Goal: Navigation & Orientation: Find specific page/section

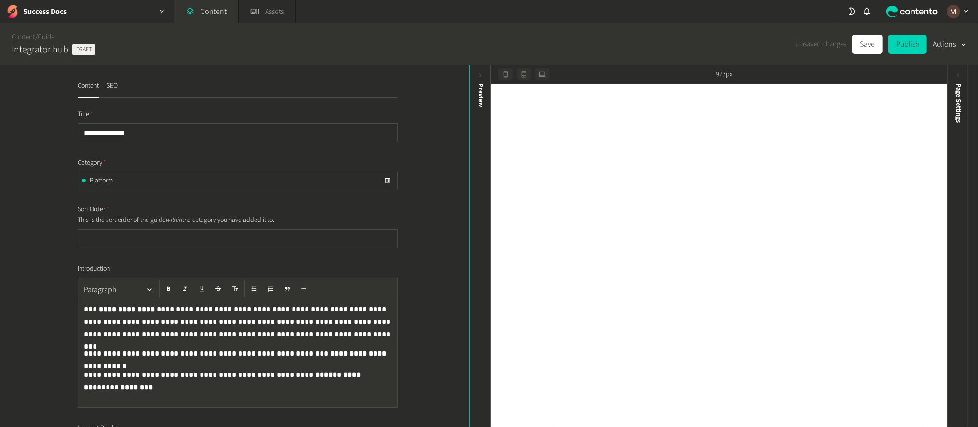
scroll to position [3252, 0]
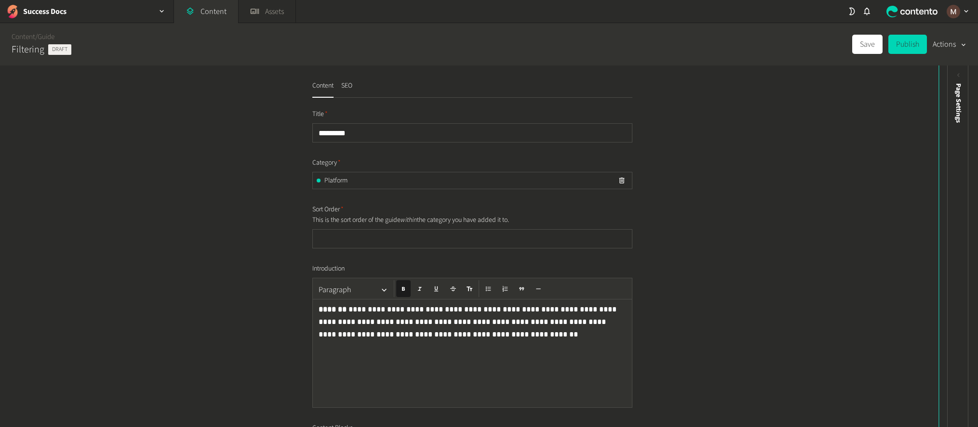
click at [27, 32] on link "Content" at bounding box center [24, 37] width 24 height 10
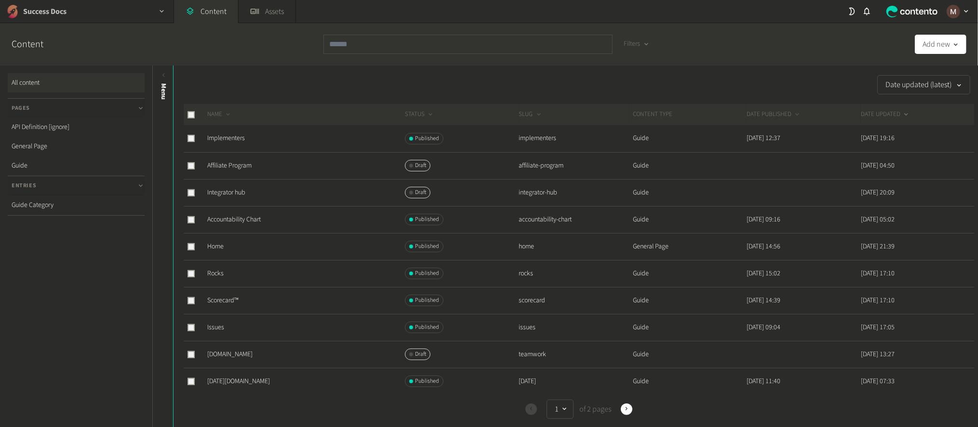
click at [164, 8] on icon "button" at bounding box center [162, 11] width 8 height 8
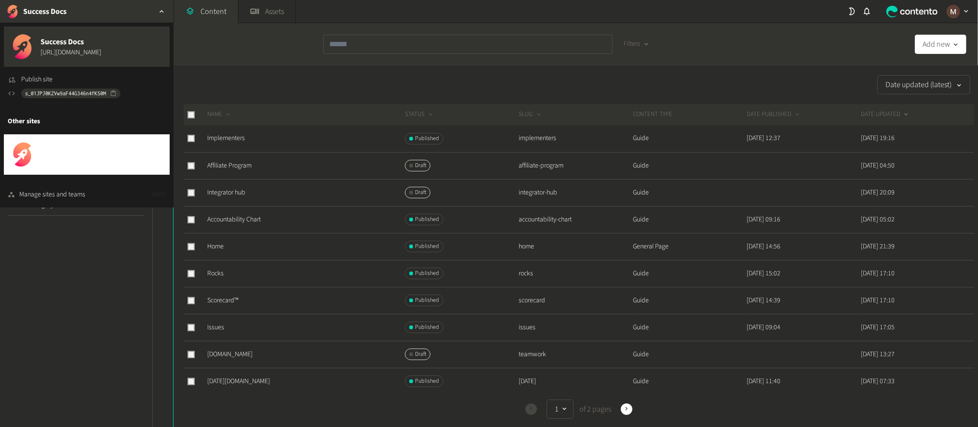
click at [112, 153] on button "Success [URL][DOMAIN_NAME]" at bounding box center [87, 154] width 166 height 40
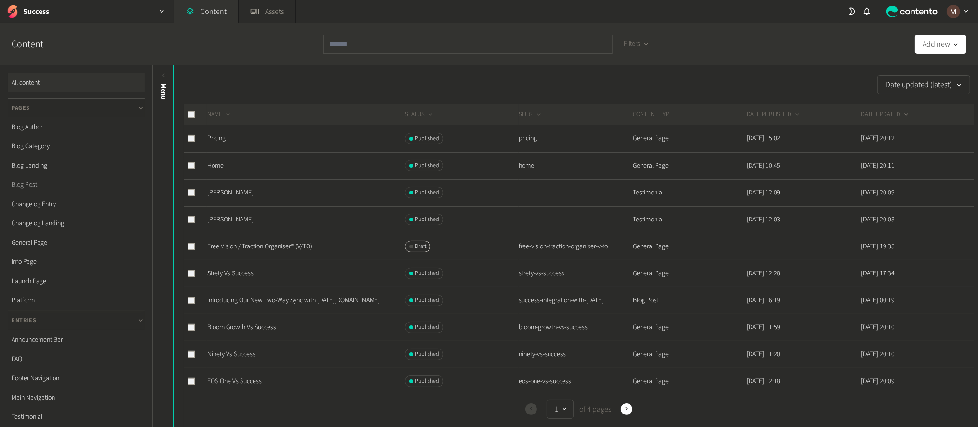
scroll to position [37, 0]
click at [33, 215] on link "Info Page" at bounding box center [76, 224] width 137 height 19
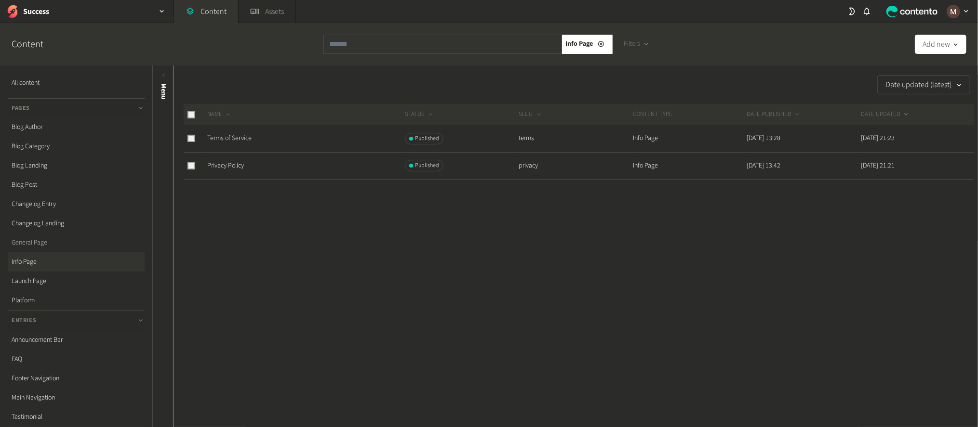
click at [41, 233] on link "General Page" at bounding box center [76, 242] width 137 height 19
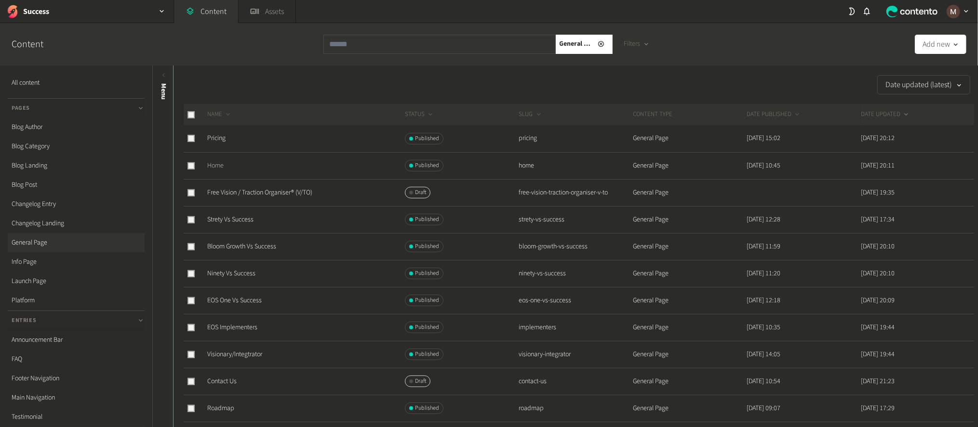
click at [212, 161] on link "Home" at bounding box center [215, 166] width 16 height 10
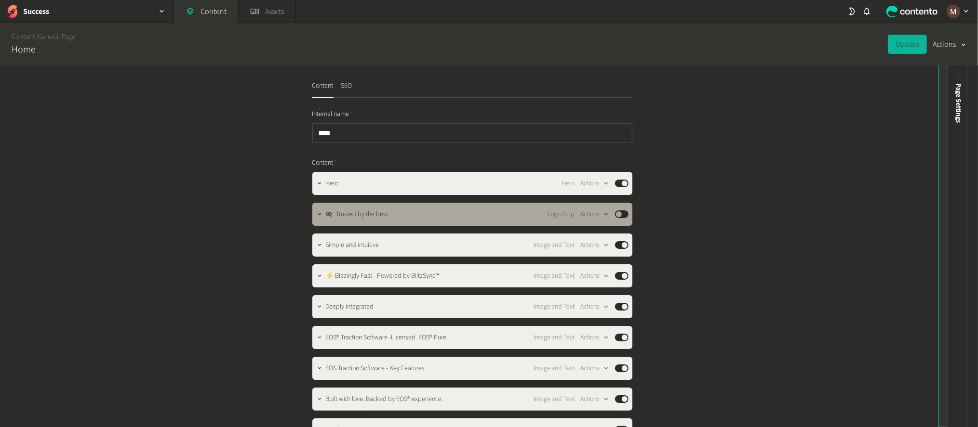
click at [946, 75] on icon at bounding box center [949, 75] width 8 height 8
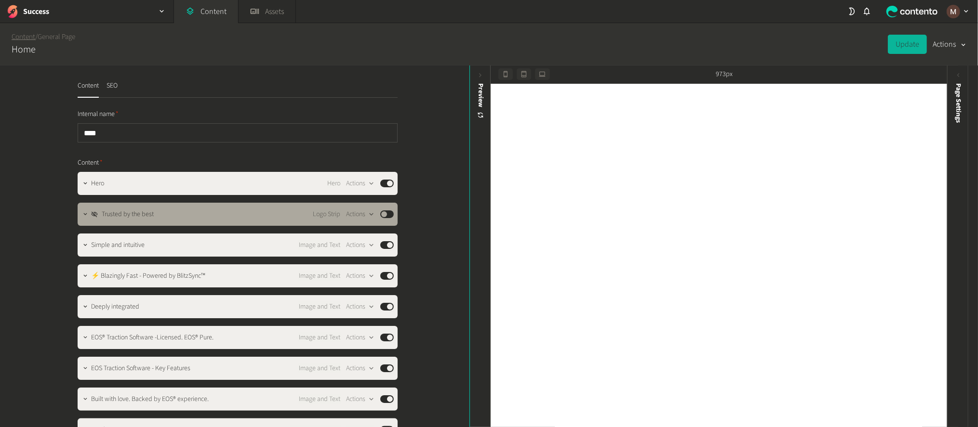
click at [27, 34] on link "Content" at bounding box center [24, 37] width 24 height 10
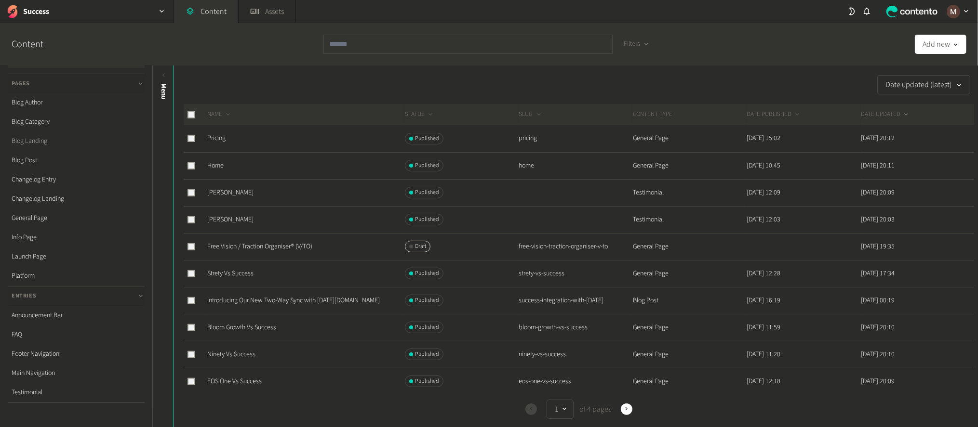
scroll to position [37, 0]
click at [26, 254] on link "Platform" at bounding box center [76, 263] width 137 height 19
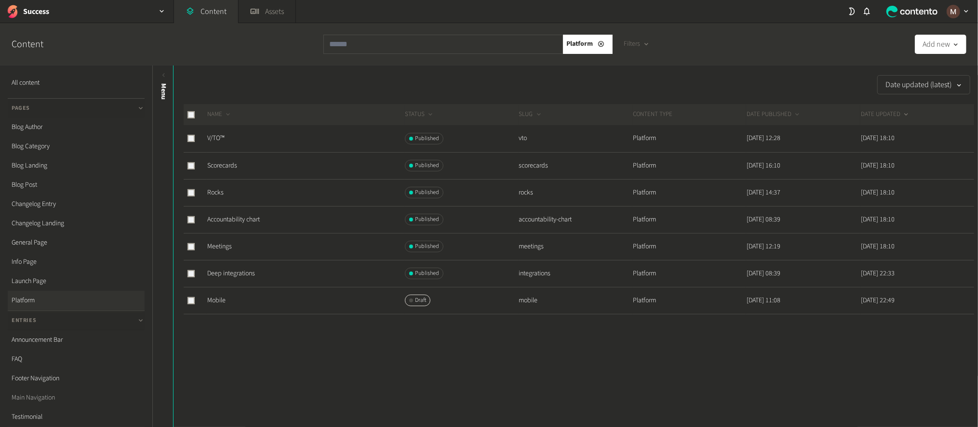
scroll to position [37, 0]
click at [35, 351] on link "Main Navigation" at bounding box center [76, 360] width 137 height 19
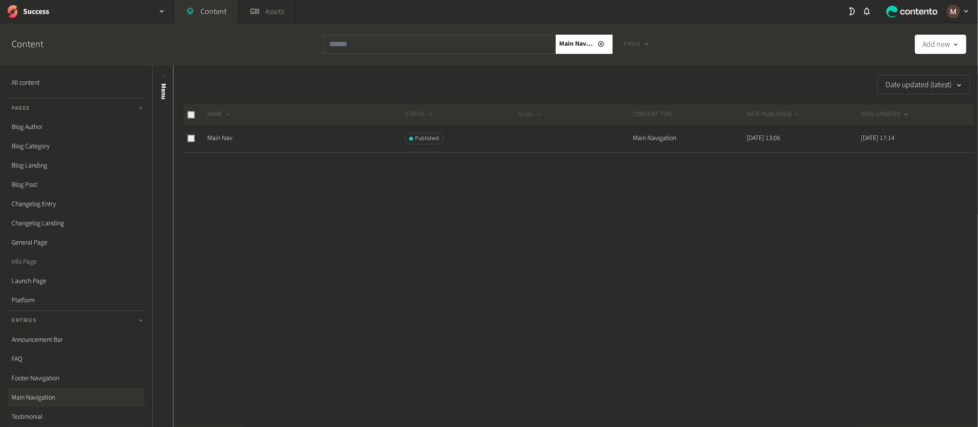
click at [51, 252] on link "Info Page" at bounding box center [76, 261] width 137 height 19
click at [21, 73] on link "All content" at bounding box center [76, 82] width 137 height 19
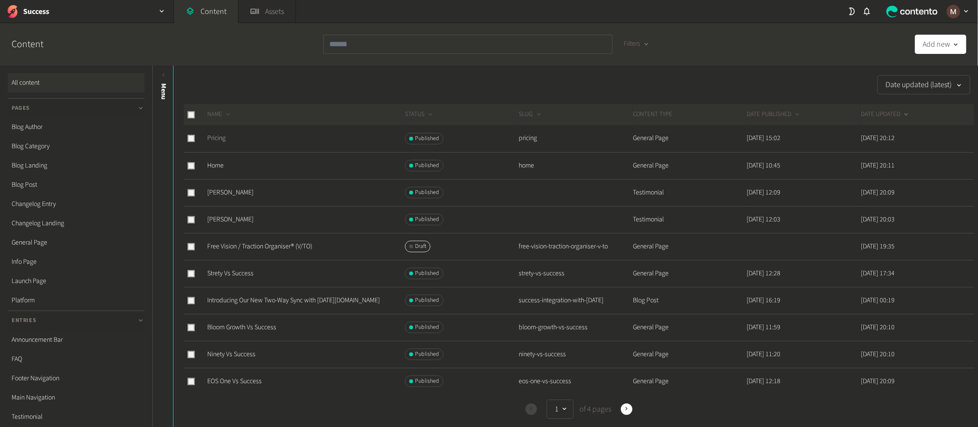
click at [214, 133] on link "Pricing" at bounding box center [216, 138] width 18 height 10
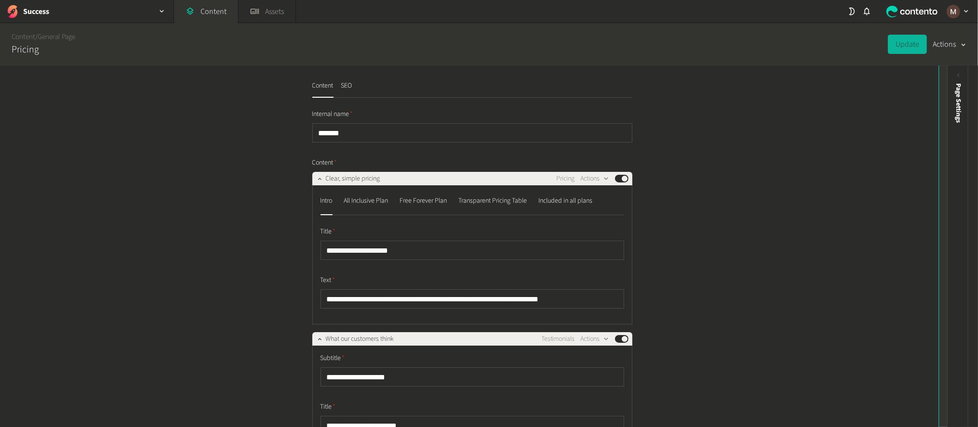
click at [950, 74] on icon at bounding box center [949, 75] width 8 height 8
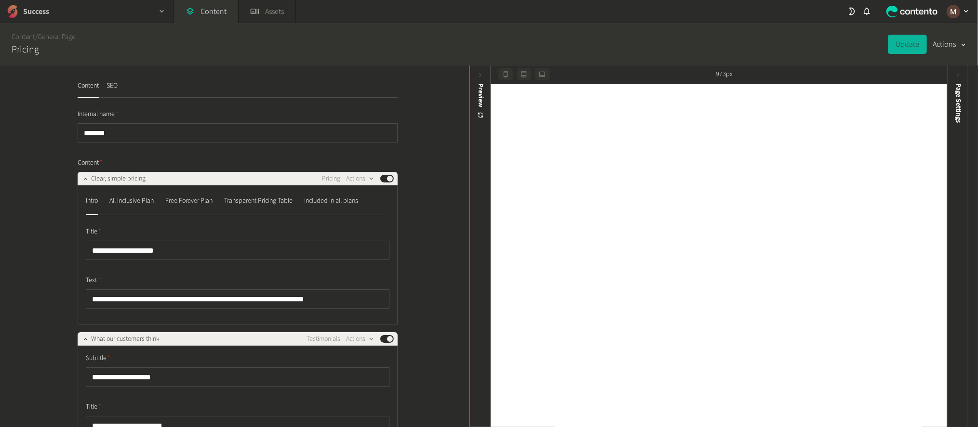
click at [133, 2] on div "Success" at bounding box center [86, 11] width 173 height 23
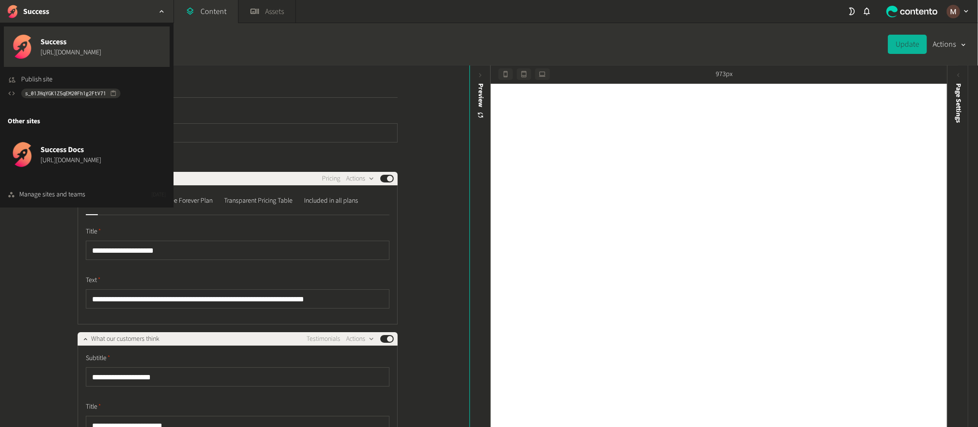
click at [40, 37] on span "Success" at bounding box center [70, 42] width 61 height 12
click at [226, 44] on div "Content / General Page Pricing Update Actions" at bounding box center [489, 44] width 978 height 42
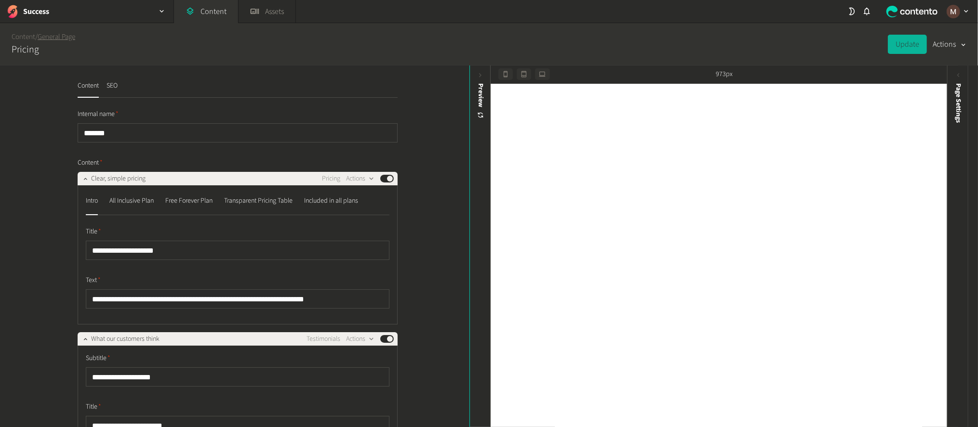
click at [55, 36] on link "General Page" at bounding box center [57, 37] width 38 height 10
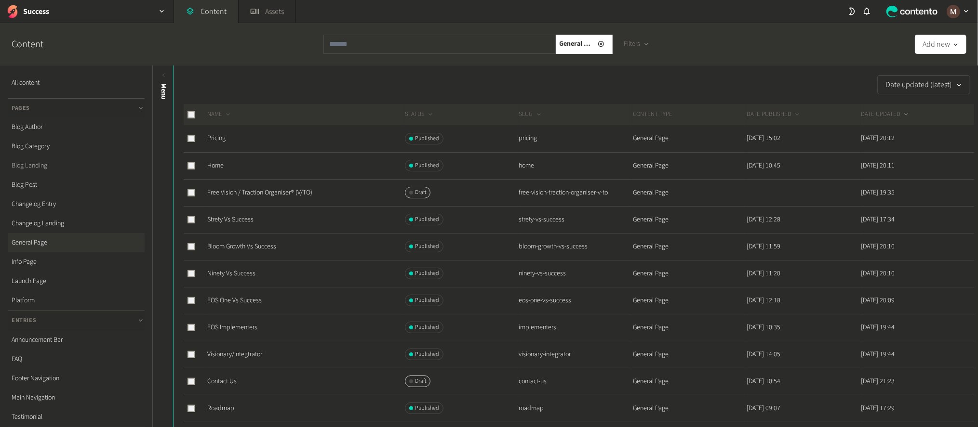
click at [44, 156] on link "Blog Landing" at bounding box center [76, 165] width 137 height 19
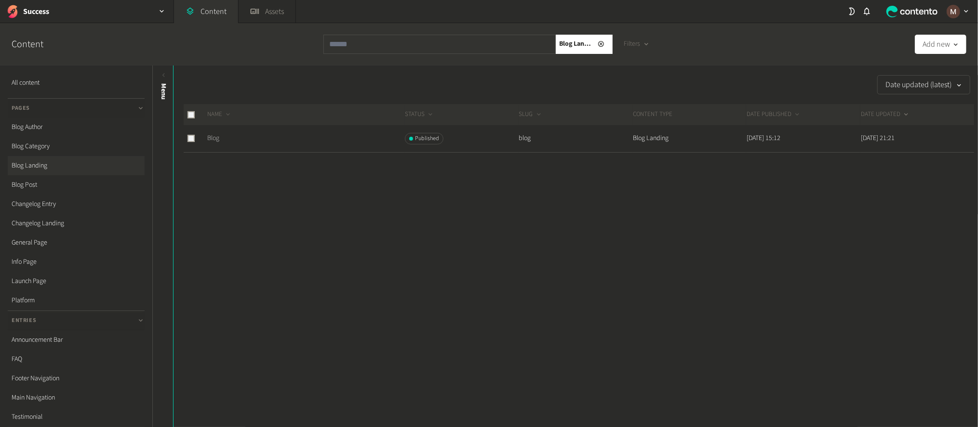
click at [211, 133] on link "Blog" at bounding box center [213, 138] width 12 height 10
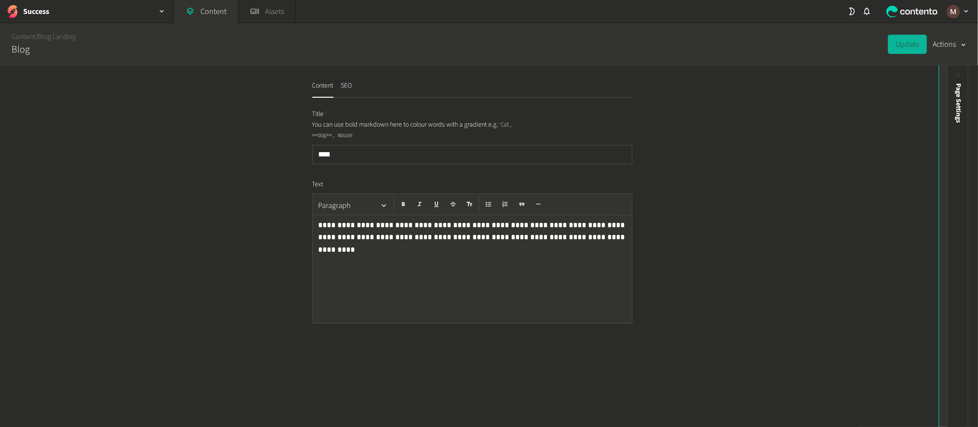
click at [950, 75] on icon at bounding box center [949, 75] width 2 height 4
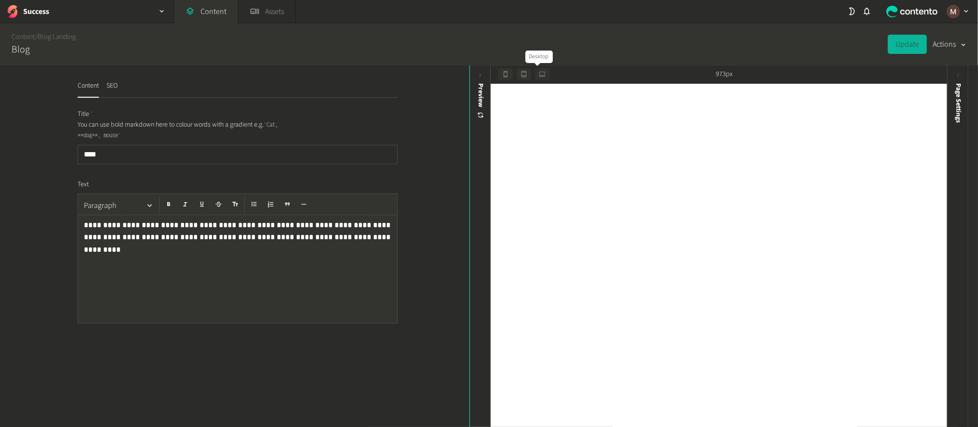
click at [539, 73] on icon "button" at bounding box center [542, 74] width 7 height 7
click at [521, 72] on icon "button" at bounding box center [523, 74] width 7 height 7
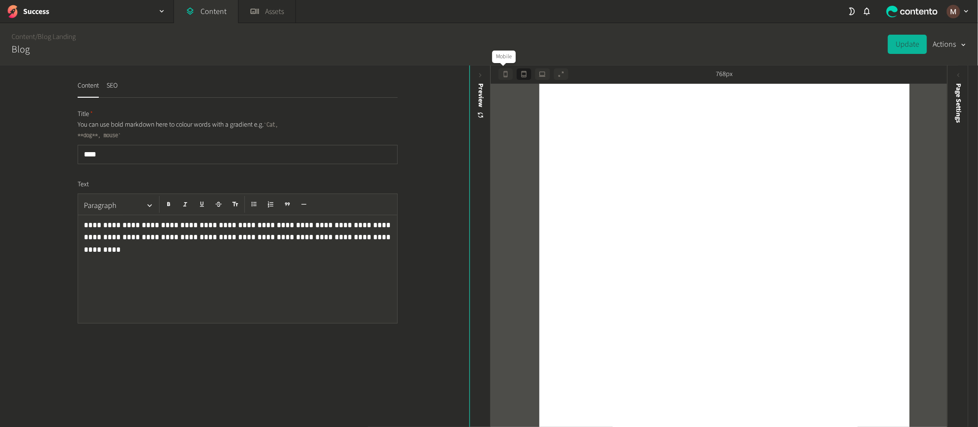
click at [504, 71] on icon "button" at bounding box center [505, 74] width 7 height 7
